Goal: Task Accomplishment & Management: Manage account settings

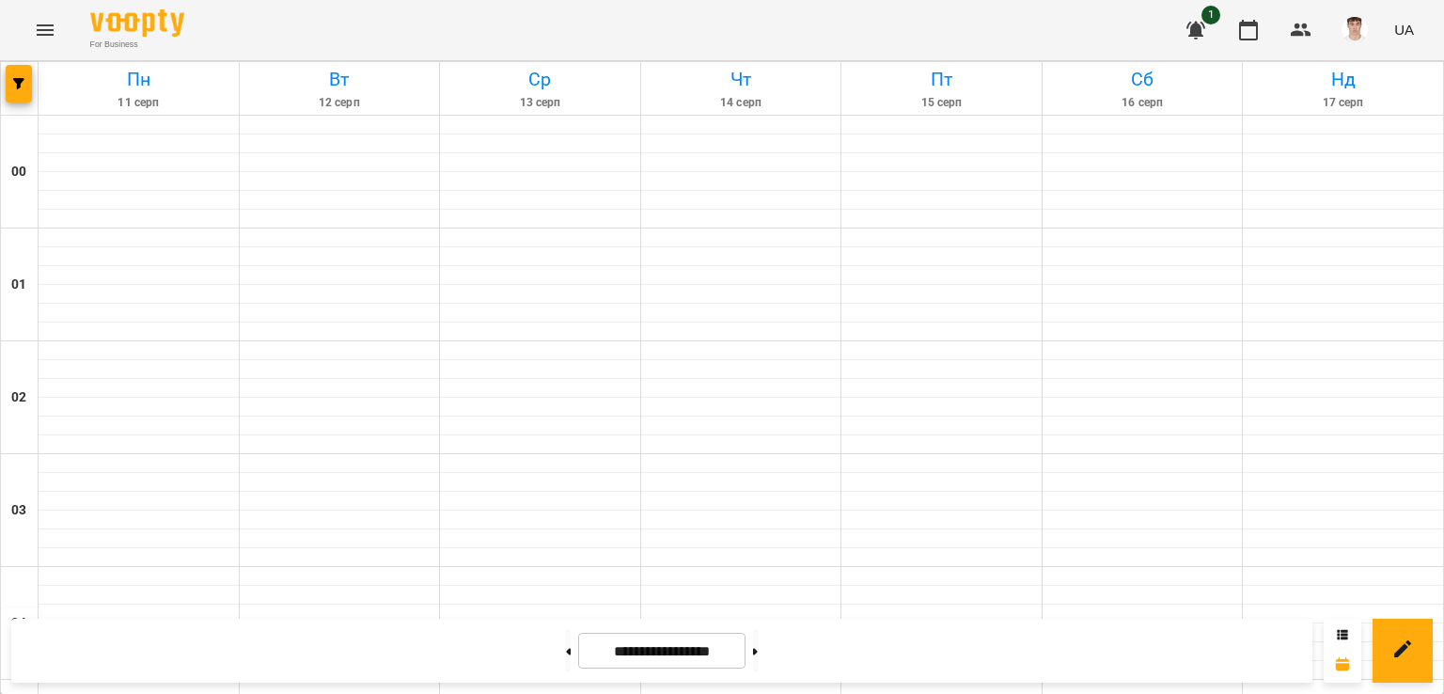
scroll to position [1410, 0]
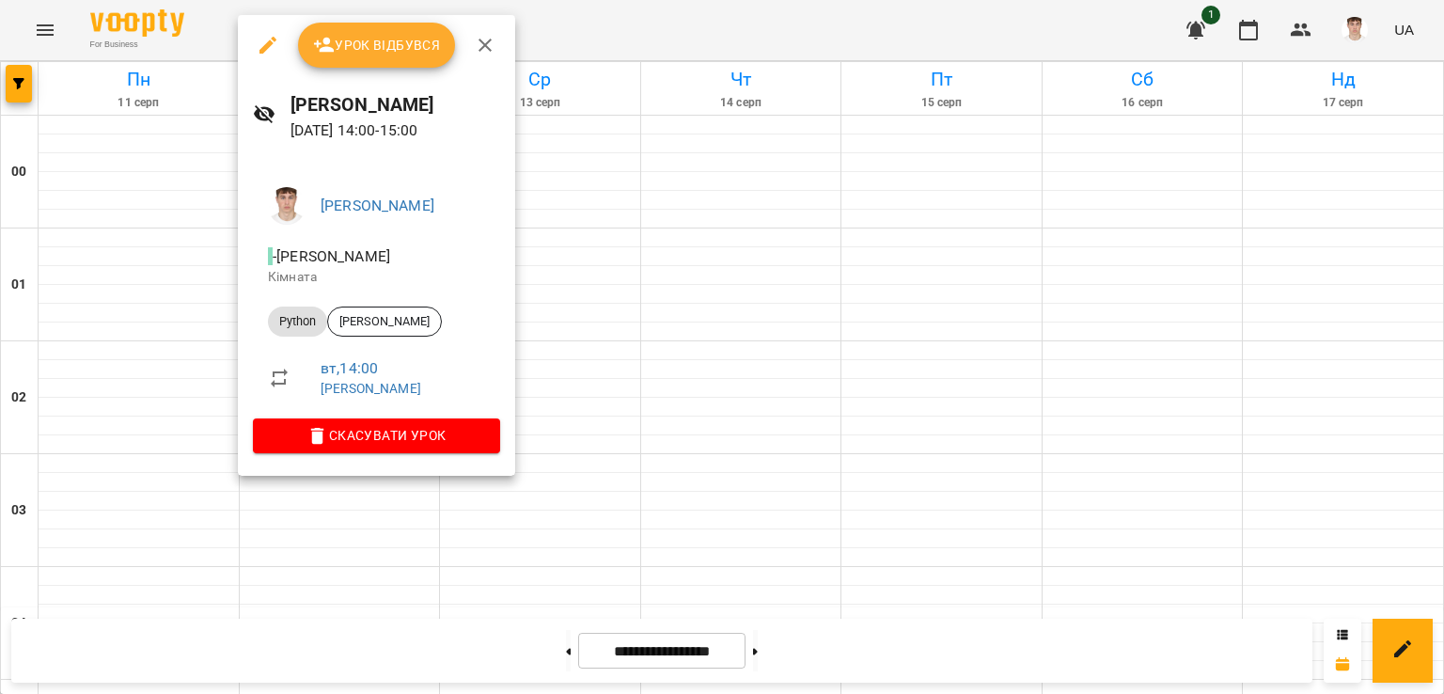
click at [337, 37] on span "Урок відбувся" at bounding box center [377, 45] width 128 height 23
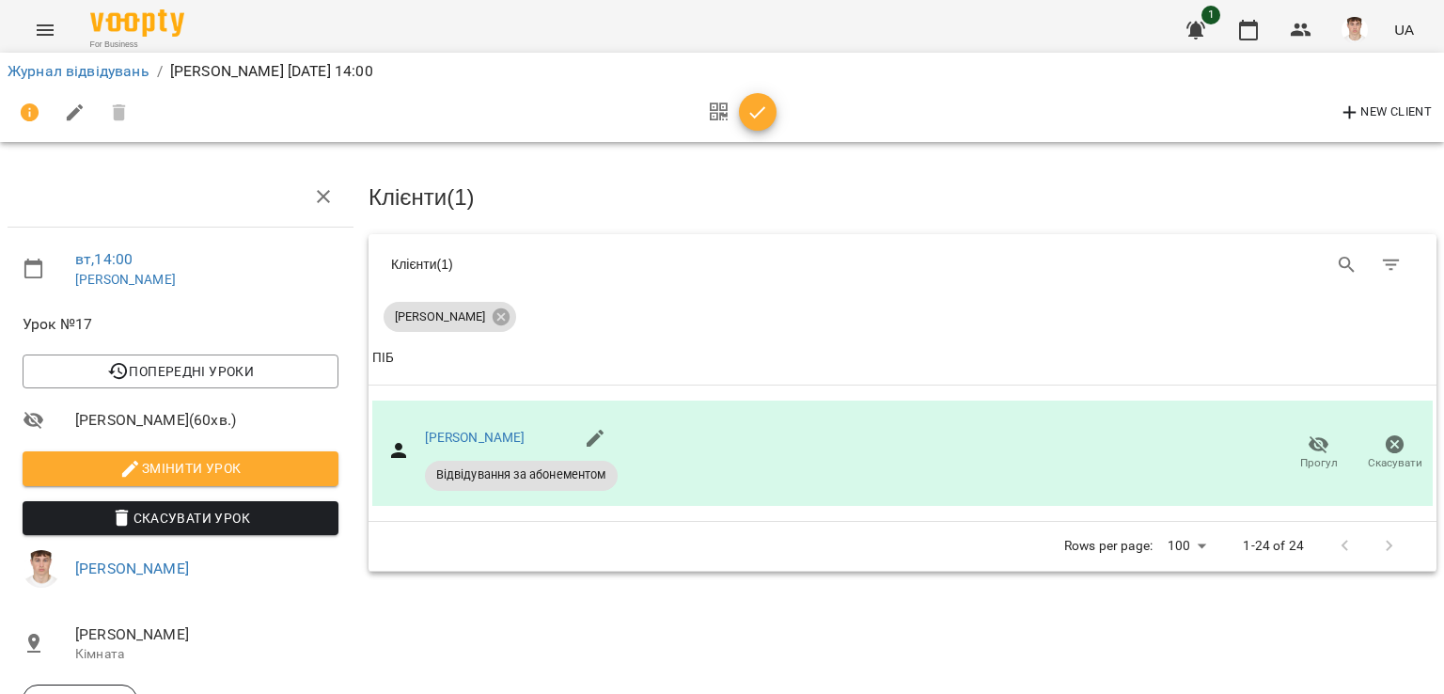
click at [238, 477] on span "Змінити урок" at bounding box center [181, 468] width 286 height 23
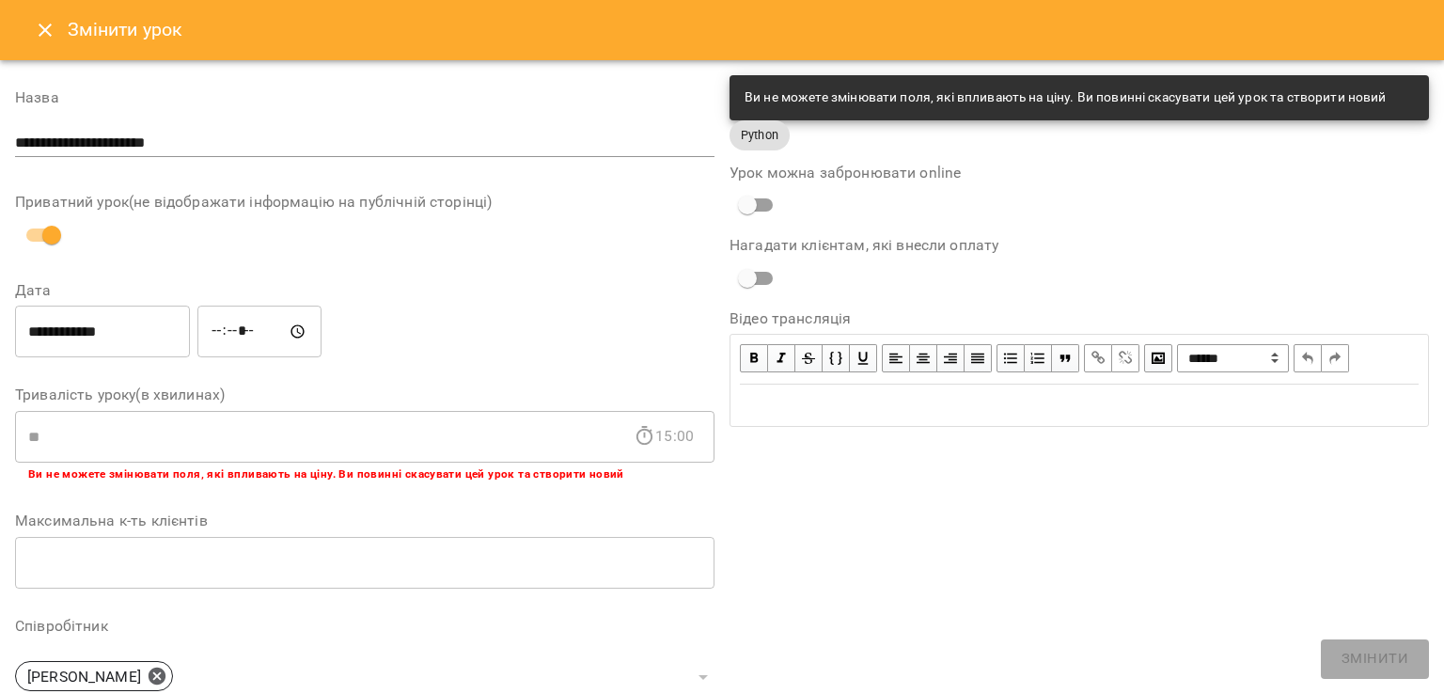
scroll to position [459, 0]
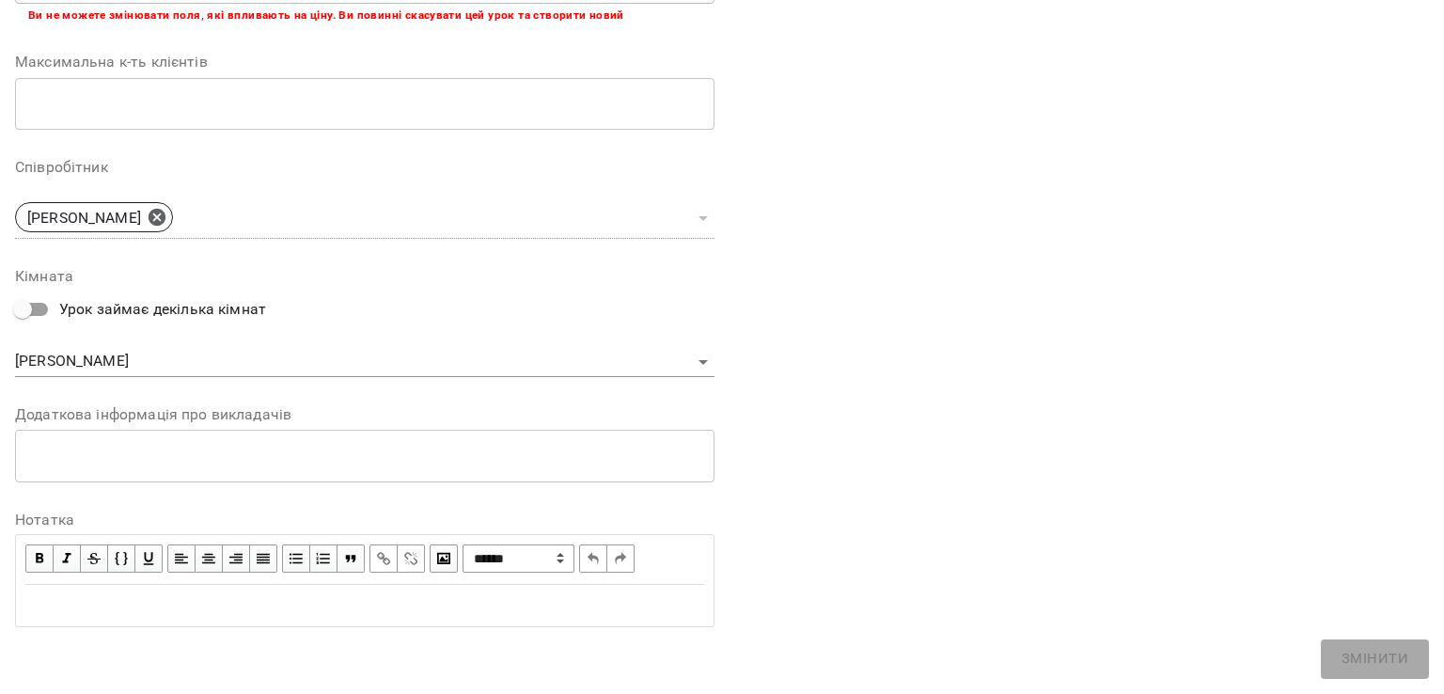
click at [197, 472] on div "* ​" at bounding box center [364, 456] width 699 height 53
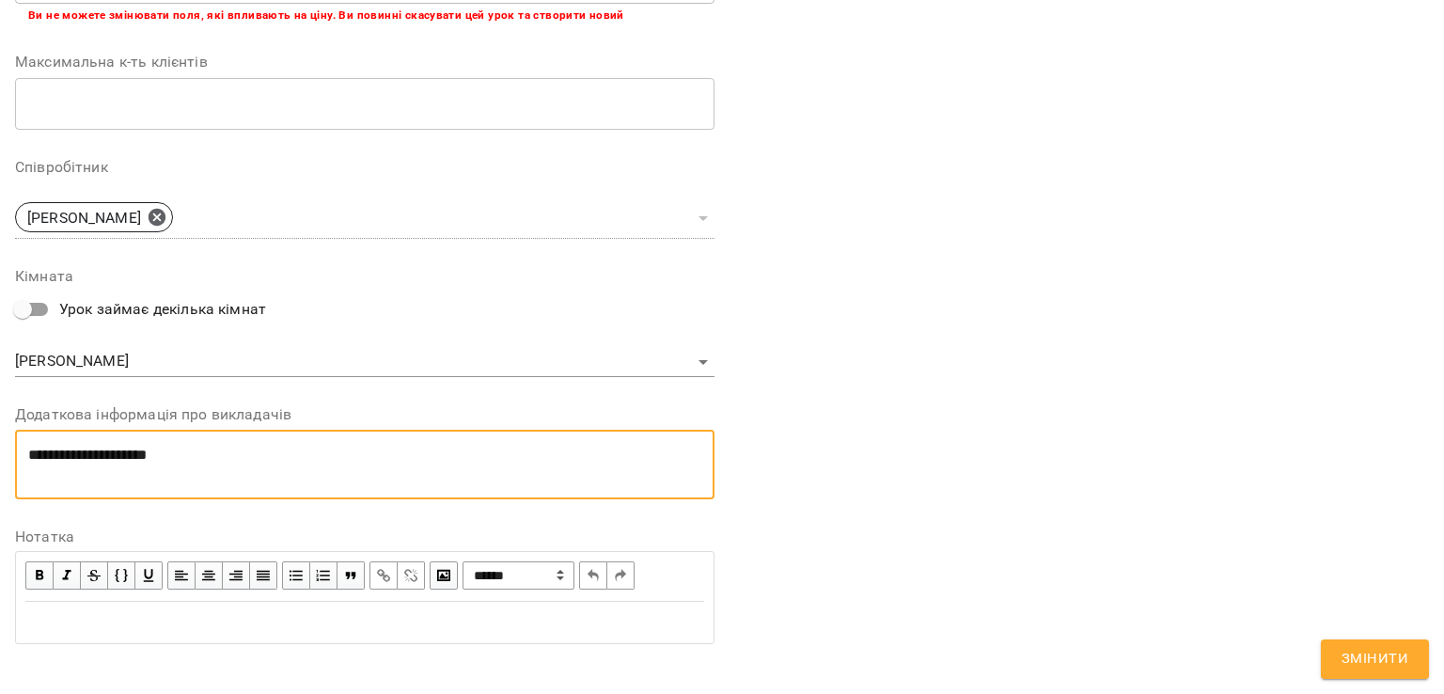
scroll to position [0, 0]
type textarea "**********"
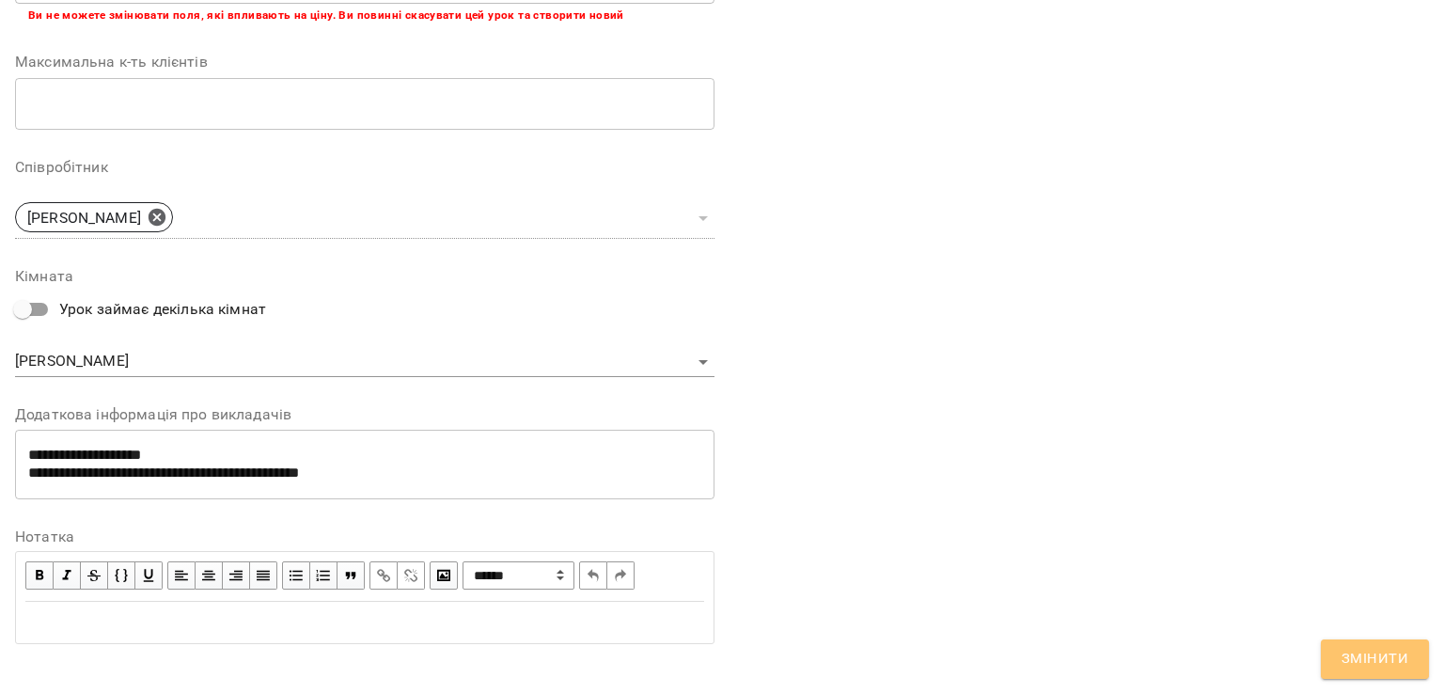
click at [1373, 671] on button "Змінити" at bounding box center [1375, 658] width 108 height 39
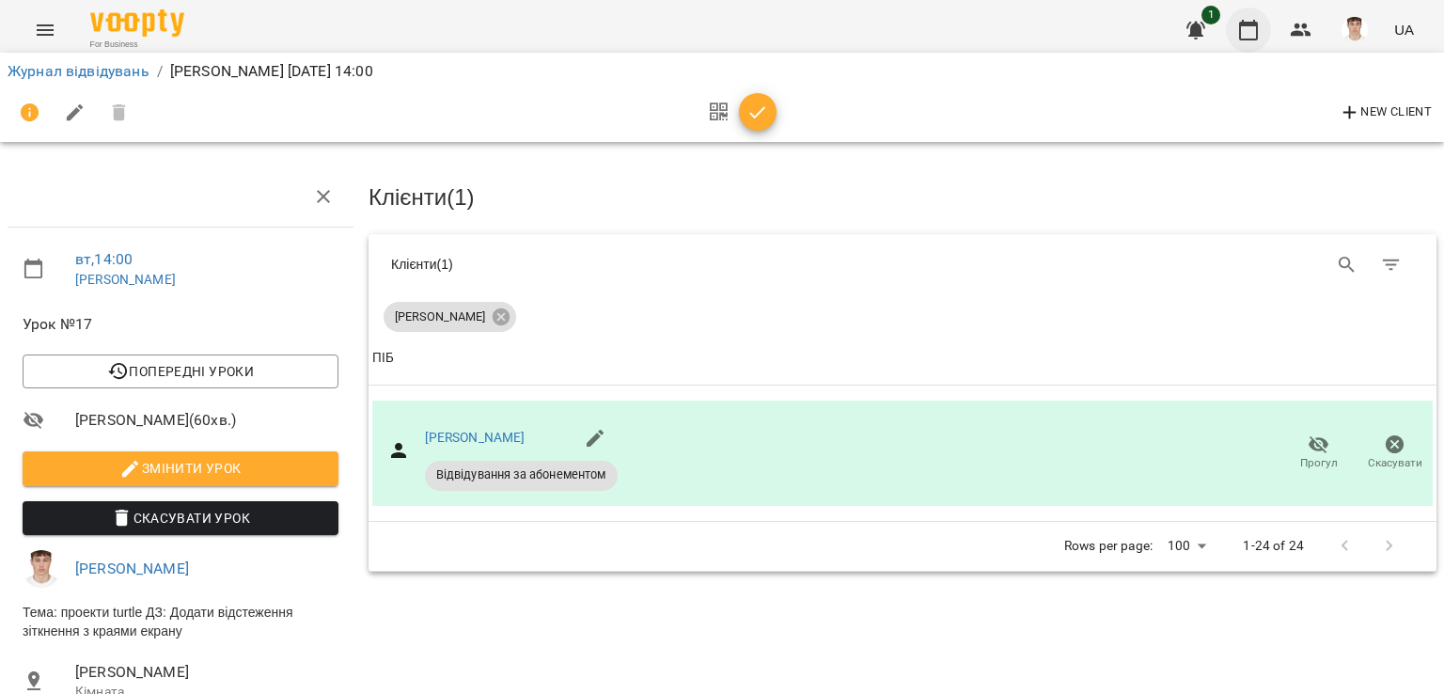
click at [1249, 28] on icon "button" at bounding box center [1248, 30] width 23 height 23
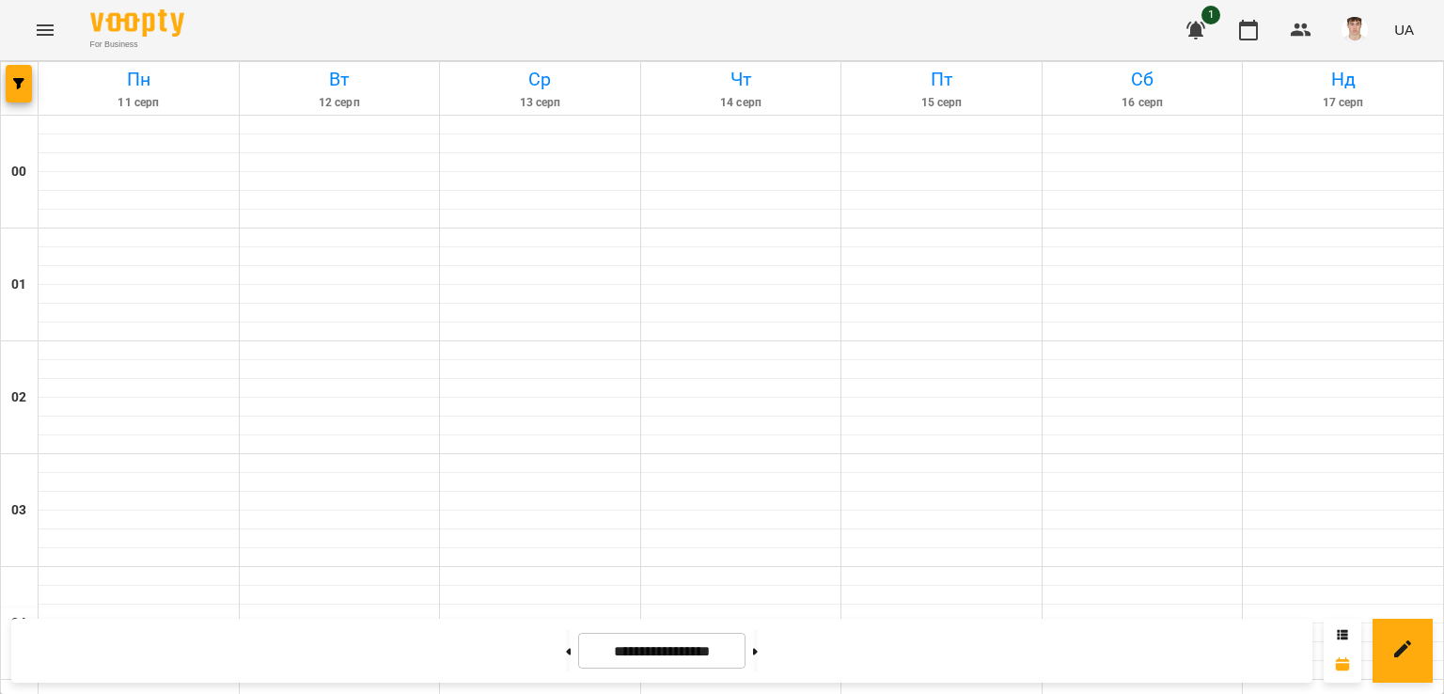
scroll to position [1692, 0]
